Goal: Task Accomplishment & Management: Manage account settings

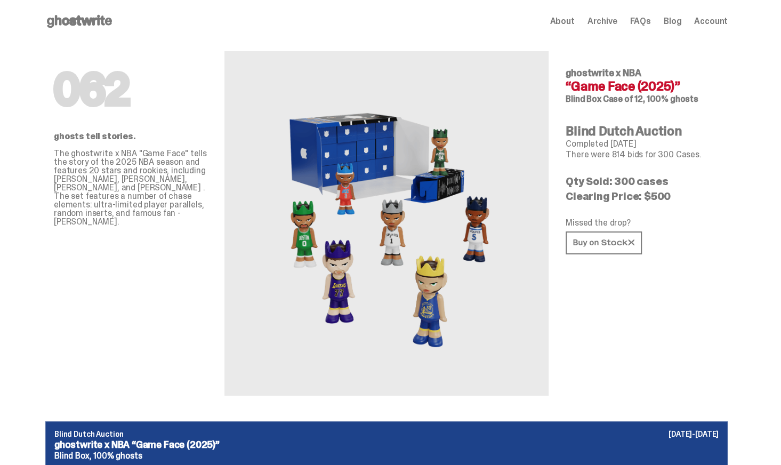
click at [711, 18] on span "Account" at bounding box center [711, 21] width 34 height 9
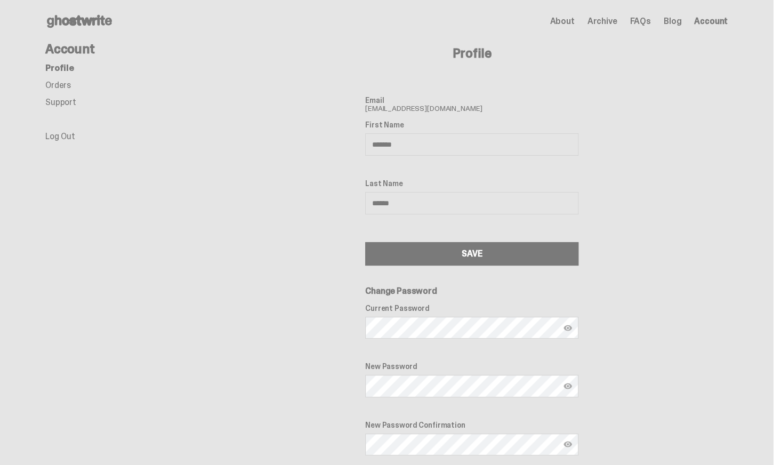
click at [60, 82] on link "Orders" at bounding box center [58, 84] width 26 height 11
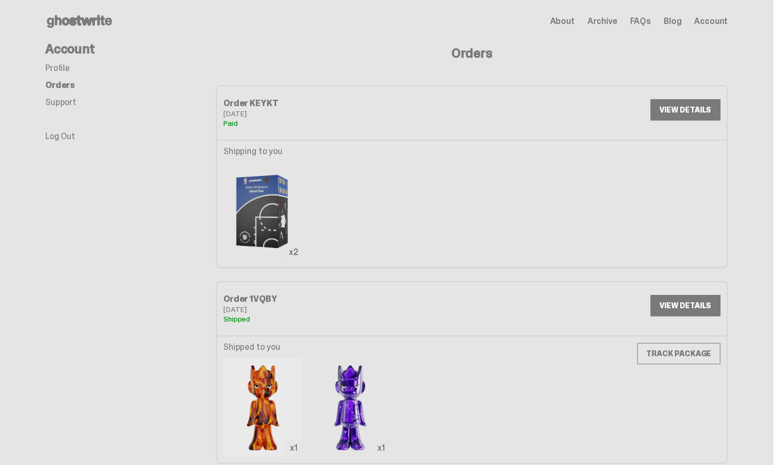
click at [702, 107] on link "VIEW DETAILS" at bounding box center [685, 109] width 70 height 21
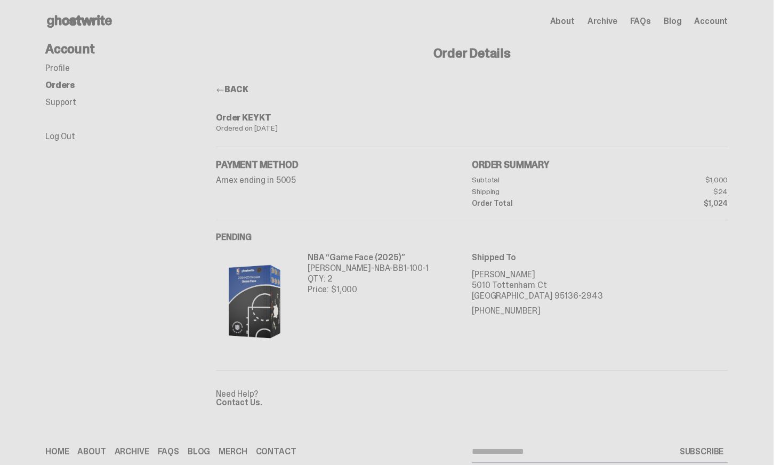
click at [62, 17] on icon at bounding box center [79, 21] width 68 height 17
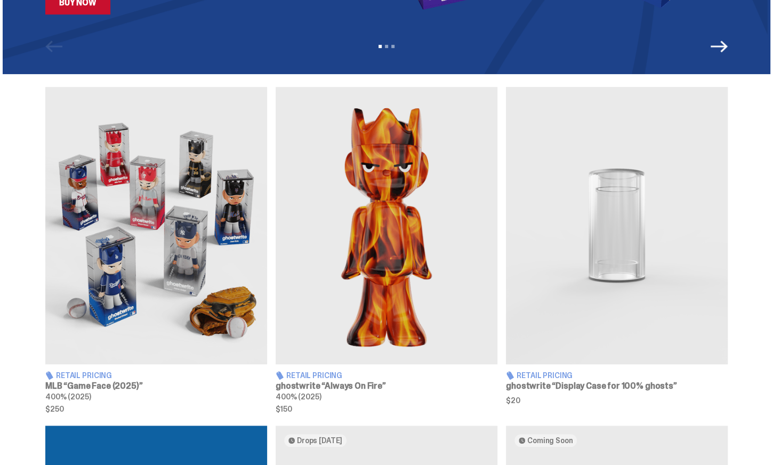
scroll to position [320, 0]
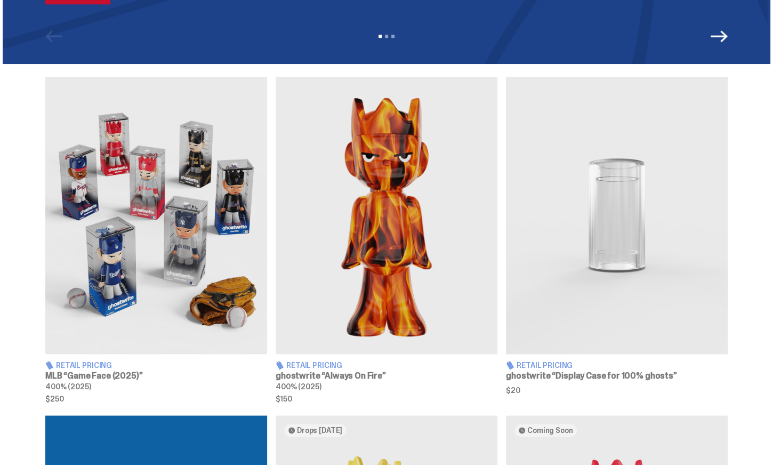
click at [174, 311] on img at bounding box center [156, 215] width 222 height 277
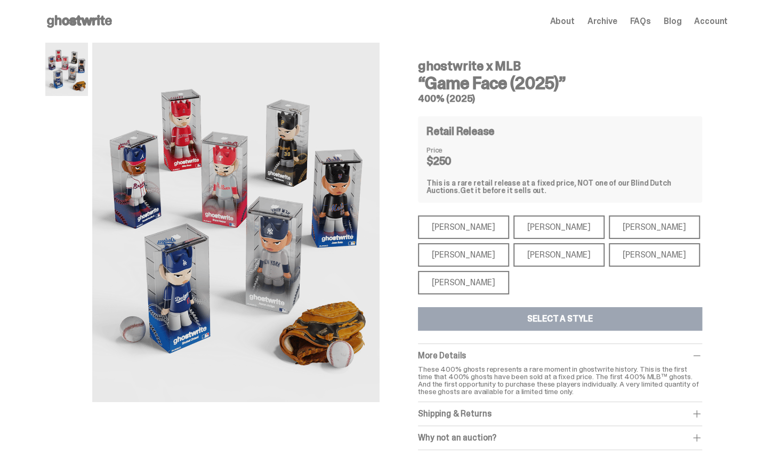
click at [447, 281] on div "[PERSON_NAME]" at bounding box center [463, 282] width 91 height 23
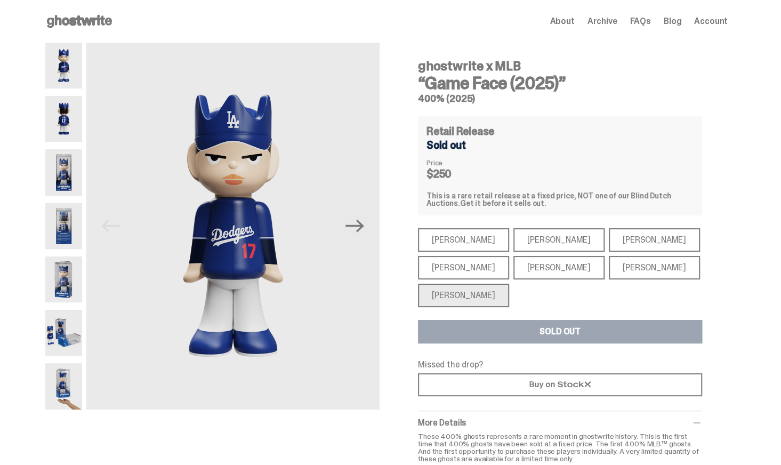
click at [465, 239] on div "[PERSON_NAME]" at bounding box center [463, 239] width 91 height 23
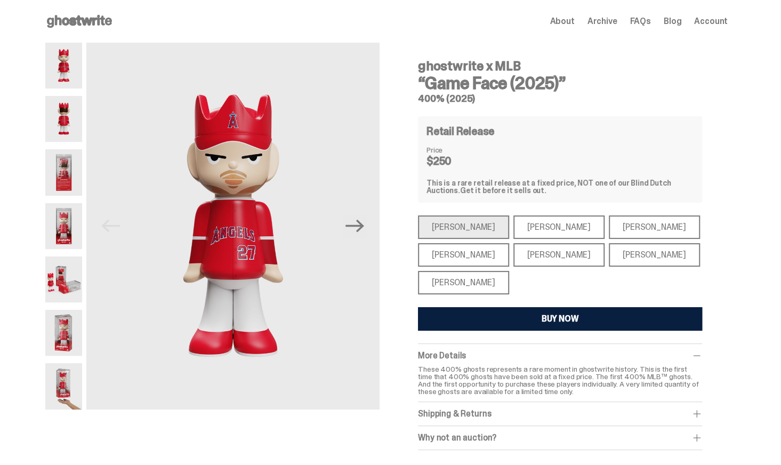
click at [530, 222] on div "[PERSON_NAME]" at bounding box center [558, 226] width 91 height 23
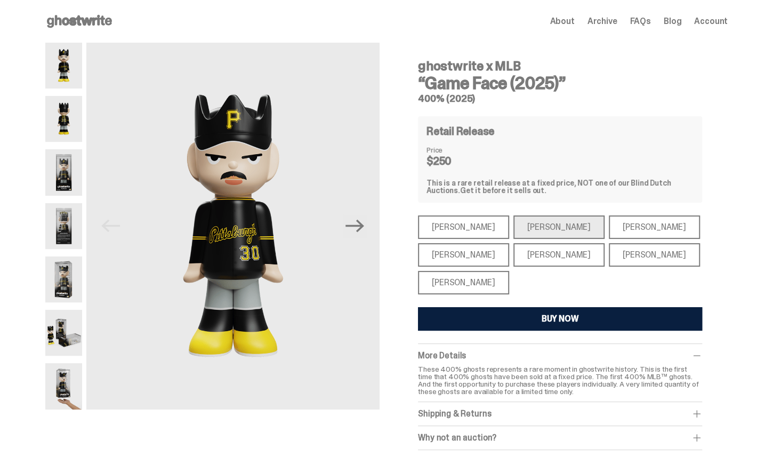
click at [624, 223] on div "[PERSON_NAME]" at bounding box center [653, 226] width 91 height 23
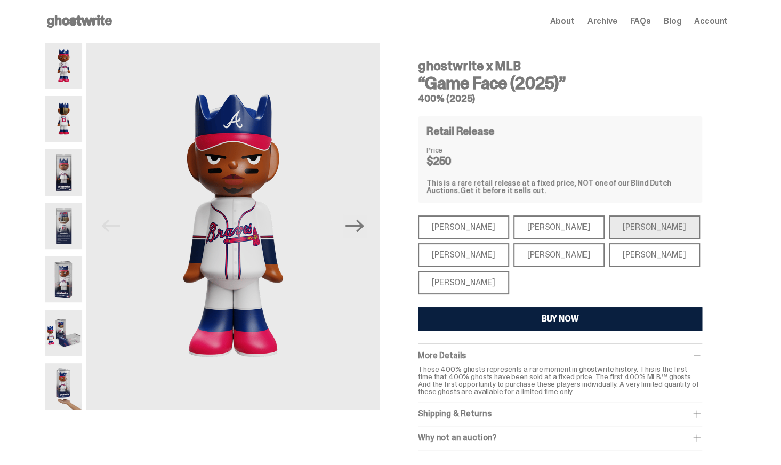
click at [614, 251] on div "[PERSON_NAME]" at bounding box center [653, 254] width 91 height 23
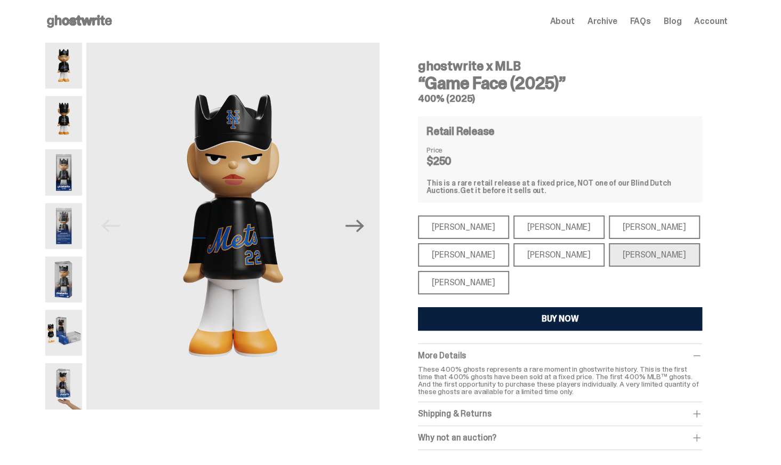
click at [472, 257] on div "[PERSON_NAME]" at bounding box center [463, 254] width 91 height 23
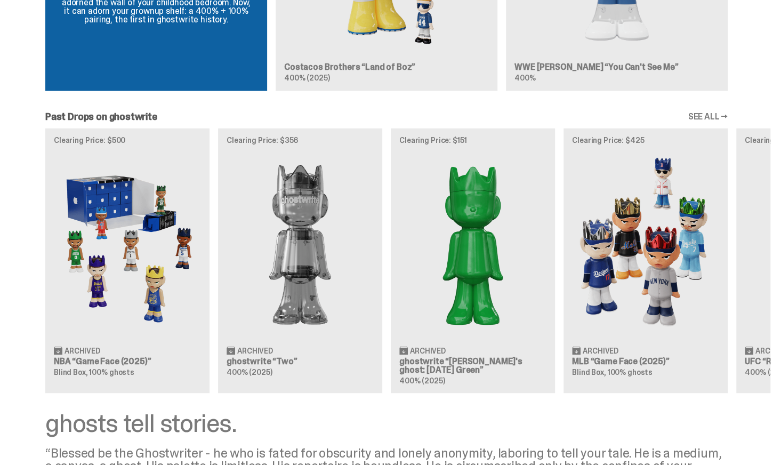
scroll to position [1012, 0]
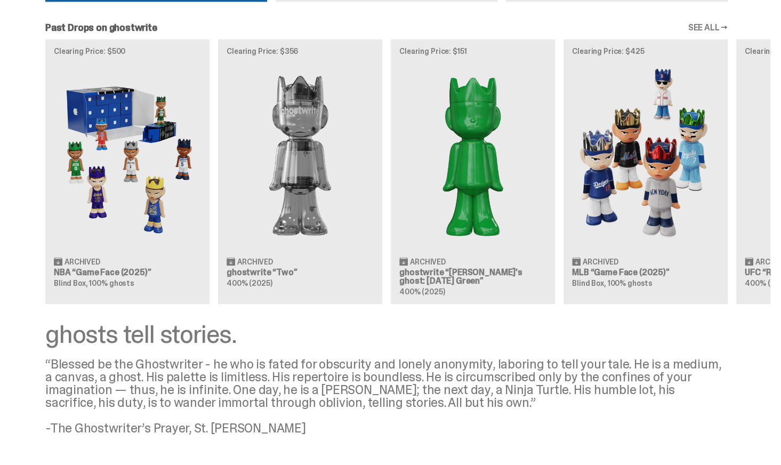
click at [128, 193] on div "Clearing Price: $500 Archived NBA “Game Face (2025)” Blind Box, 100% ghosts Cle…" at bounding box center [386, 171] width 767 height 264
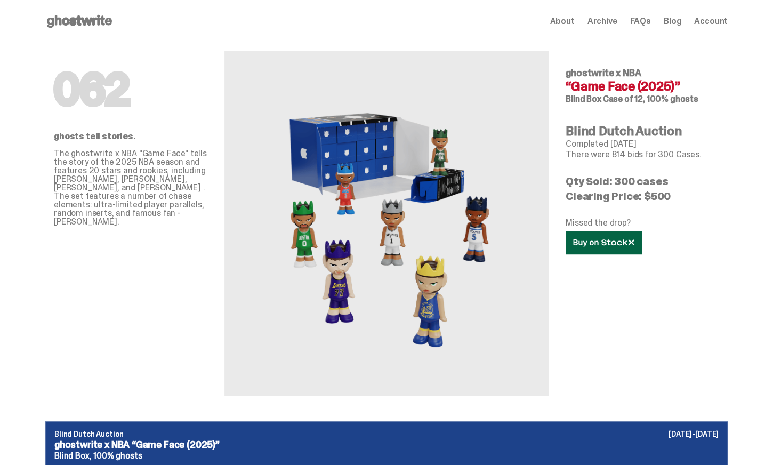
click at [623, 243] on icon at bounding box center [603, 243] width 61 height 8
